Goal: Navigation & Orientation: Find specific page/section

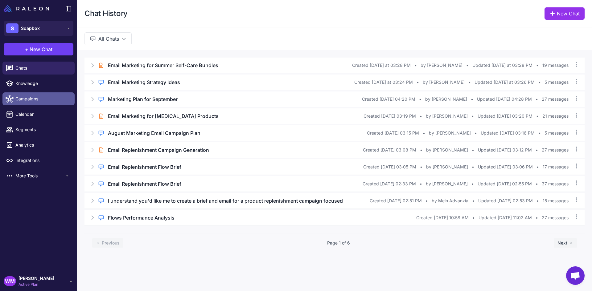
click at [34, 95] on link "Campaigns" at bounding box center [38, 98] width 72 height 13
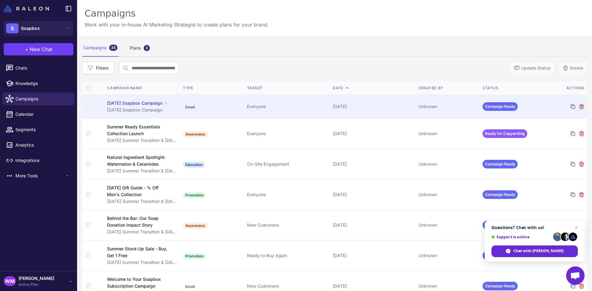
click at [140, 102] on div "[DATE] Soapbox Campaign" at bounding box center [134, 103] width 55 height 7
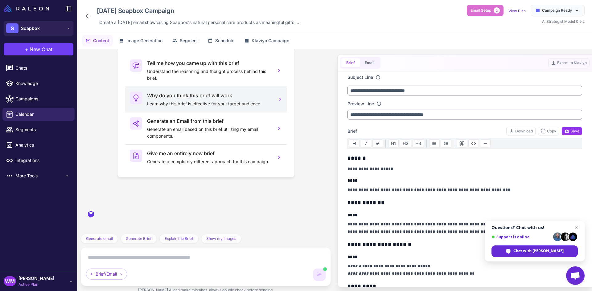
scroll to position [2199, 0]
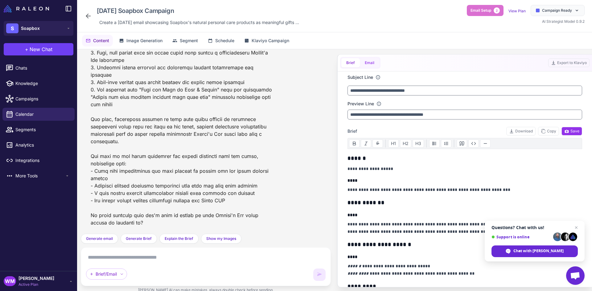
click at [371, 59] on button "Email" at bounding box center [369, 62] width 19 height 9
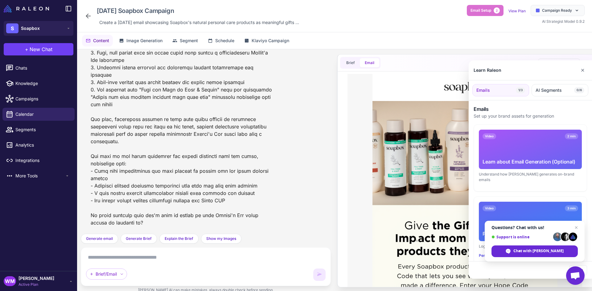
scroll to position [0, 0]
click at [582, 71] on button "✕" at bounding box center [582, 70] width 9 height 12
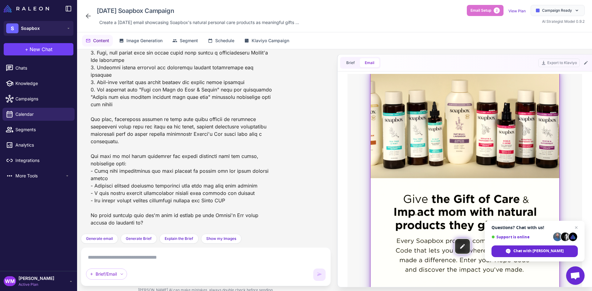
scroll to position [2, 0]
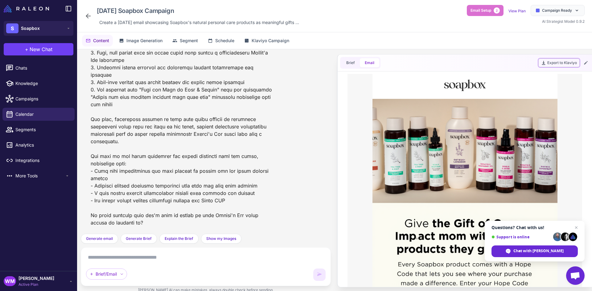
click at [562, 63] on button "Export to Klaviyo" at bounding box center [558, 63] width 41 height 9
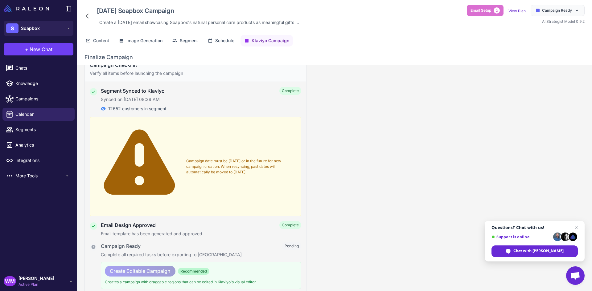
scroll to position [0, 0]
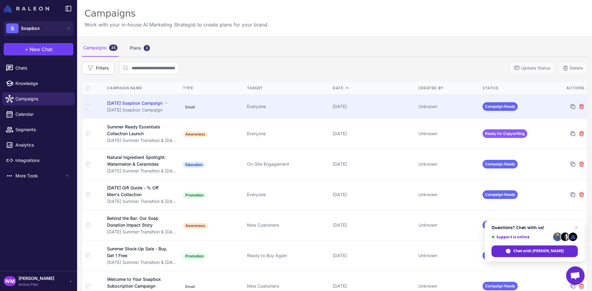
click at [137, 105] on div "[DATE] Soapbox Campaign" at bounding box center [134, 103] width 55 height 7
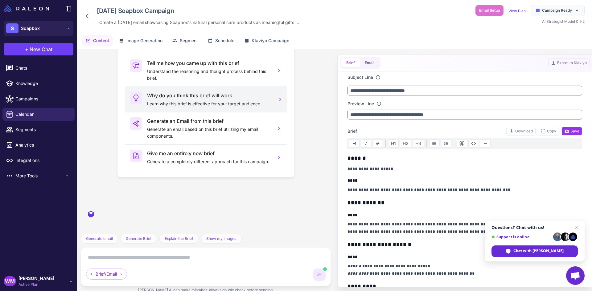
scroll to position [2199, 0]
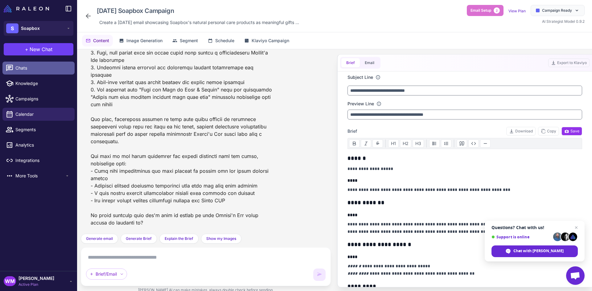
click at [26, 67] on span "Chats" at bounding box center [42, 68] width 54 height 7
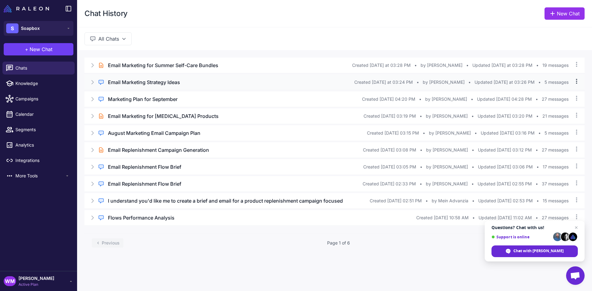
click at [575, 83] on icon at bounding box center [576, 81] width 6 height 6
click at [577, 66] on icon at bounding box center [576, 64] width 1 height 5
click at [577, 97] on icon at bounding box center [576, 98] width 6 height 6
click at [93, 67] on icon at bounding box center [92, 65] width 6 height 6
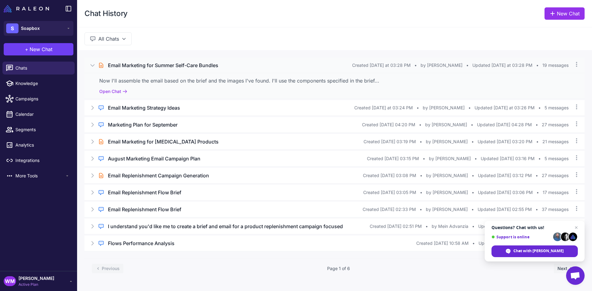
click at [575, 60] on div "Brief Chat Email Marketing for Summer Self-Care Bundles Created [DATE] at 03:28…" at bounding box center [334, 65] width 500 height 15
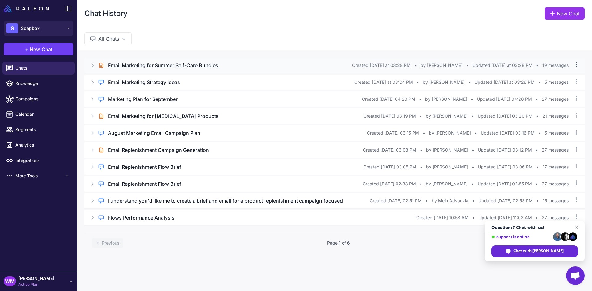
click at [575, 64] on icon at bounding box center [576, 64] width 6 height 6
click at [327, 46] on div "All Chats" at bounding box center [334, 38] width 515 height 23
click at [29, 158] on span "Integrations" at bounding box center [42, 160] width 54 height 7
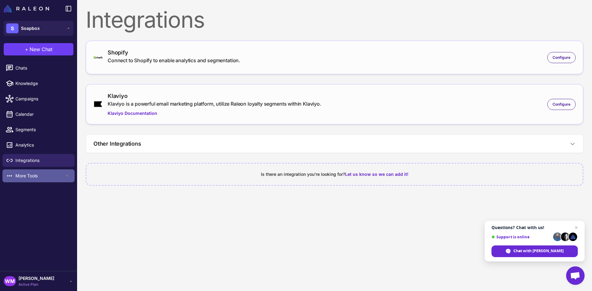
click at [53, 174] on span "More Tools" at bounding box center [39, 176] width 49 height 7
click at [47, 26] on button "S Soapbox" at bounding box center [39, 28] width 70 height 15
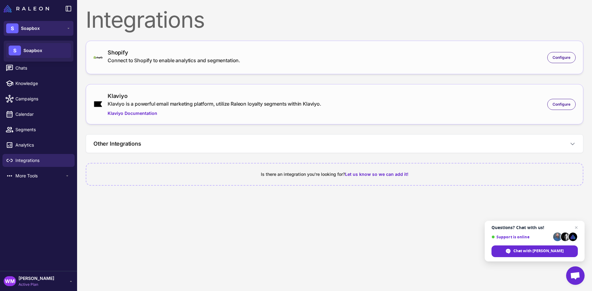
click at [47, 26] on button "S Soapbox" at bounding box center [39, 28] width 70 height 15
click at [126, 231] on content "Integrations Shopify Connect to Shopify to enable analytics and segmentation. C…" at bounding box center [334, 145] width 515 height 291
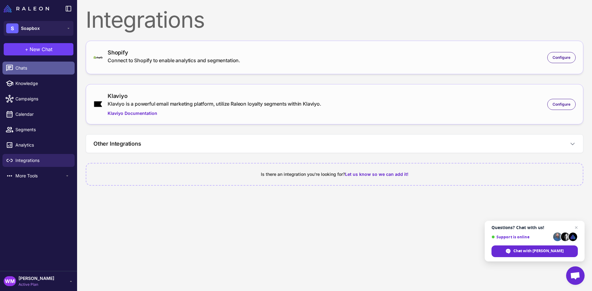
click at [18, 66] on span "Chats" at bounding box center [42, 68] width 54 height 7
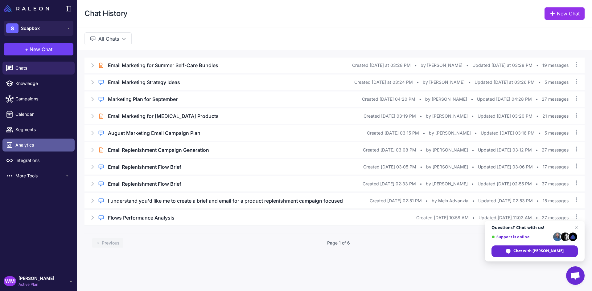
click at [33, 148] on span "Analytics" at bounding box center [42, 145] width 54 height 7
